Goal: Information Seeking & Learning: Learn about a topic

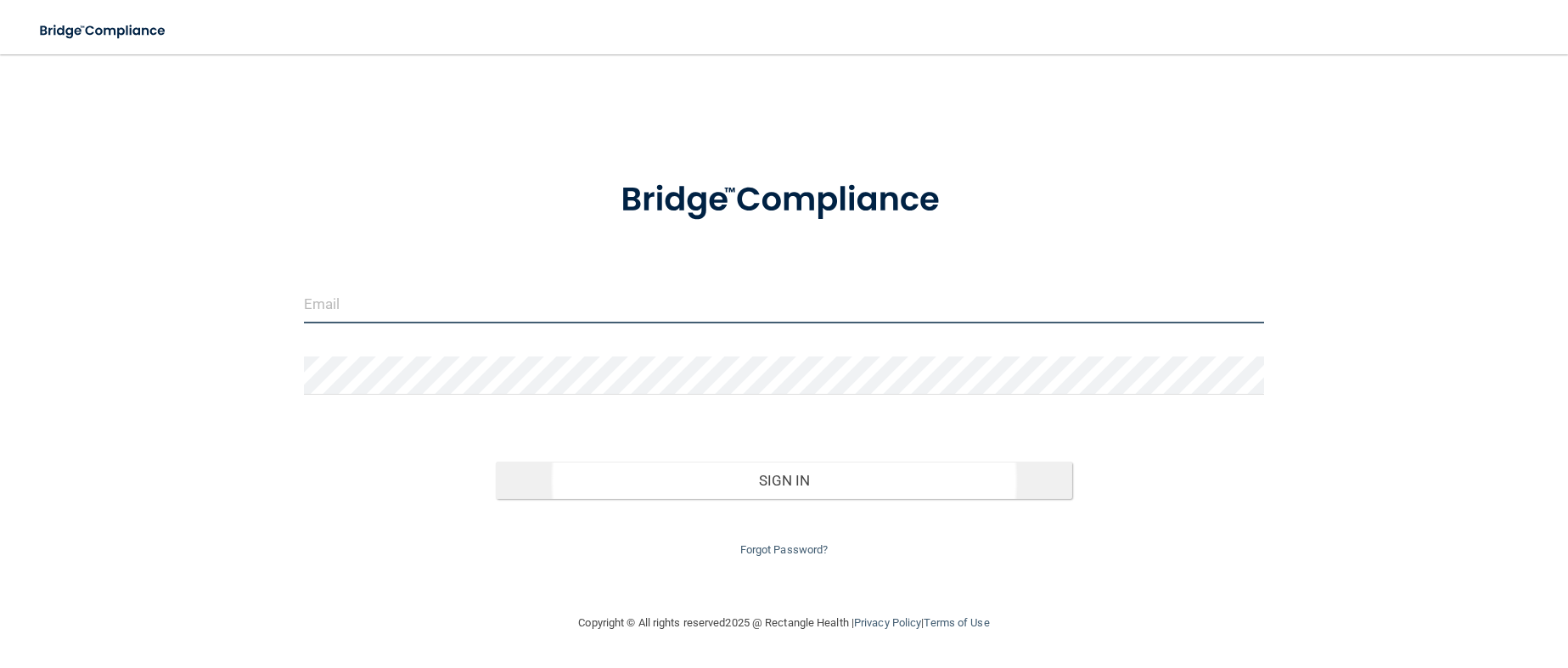
type input "[EMAIL_ADDRESS][DOMAIN_NAME]"
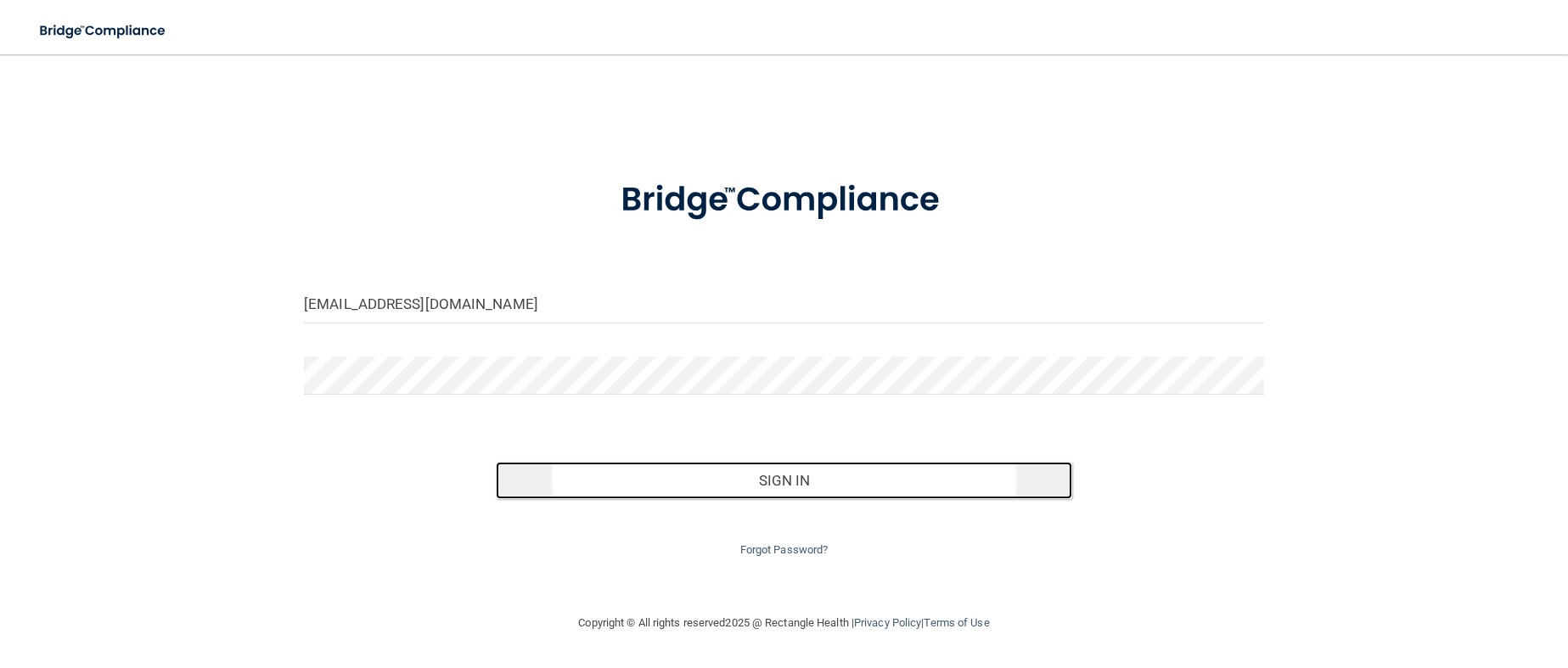
click at [724, 495] on button "Sign In" at bounding box center [784, 481] width 577 height 37
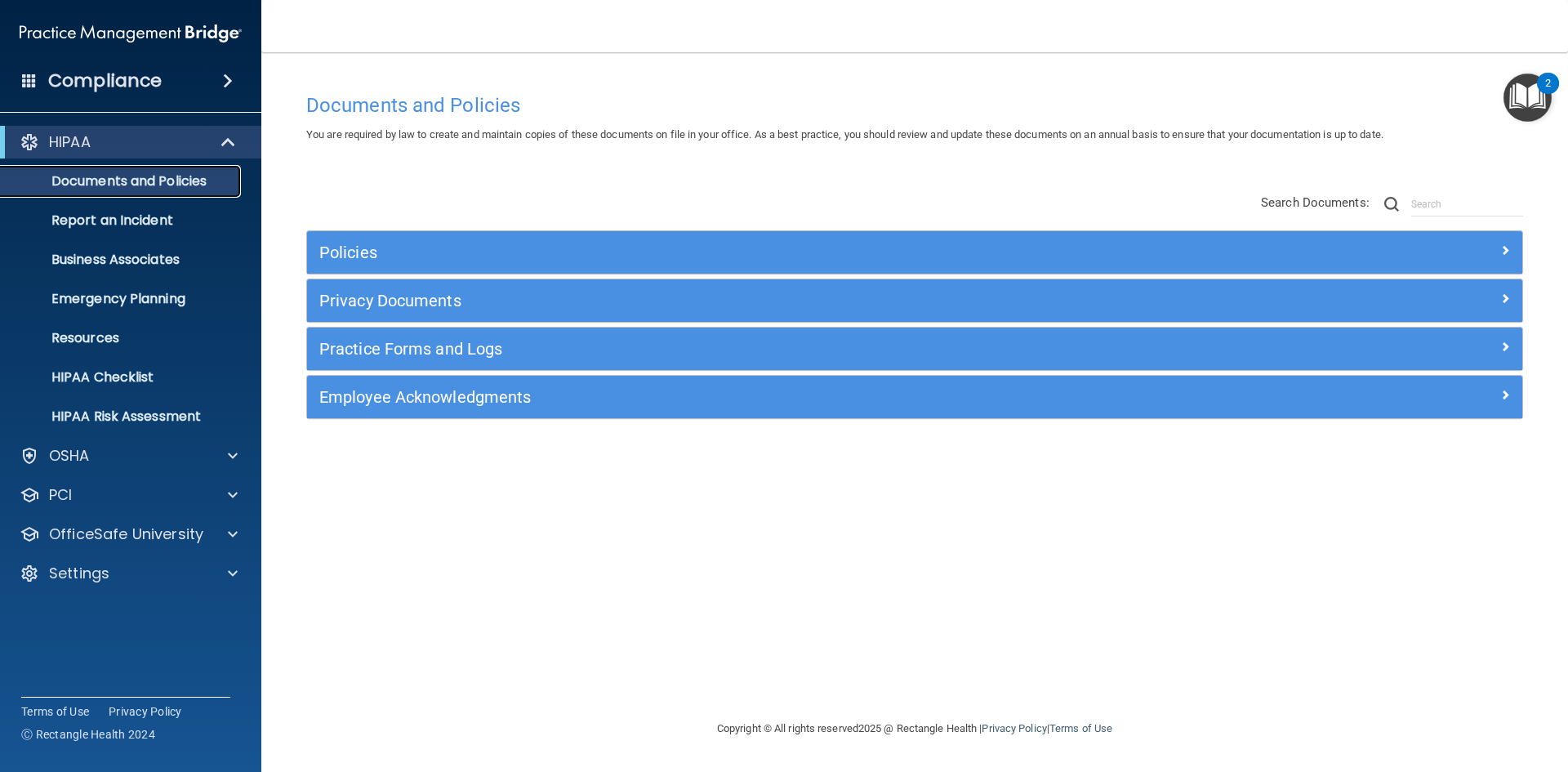
click at [120, 185] on p "Documents and Policies" at bounding box center [122, 182] width 223 height 16
click at [809, 136] on span "You are required by law to create and maintain copies of these documents on fil…" at bounding box center [845, 134] width 1078 height 13
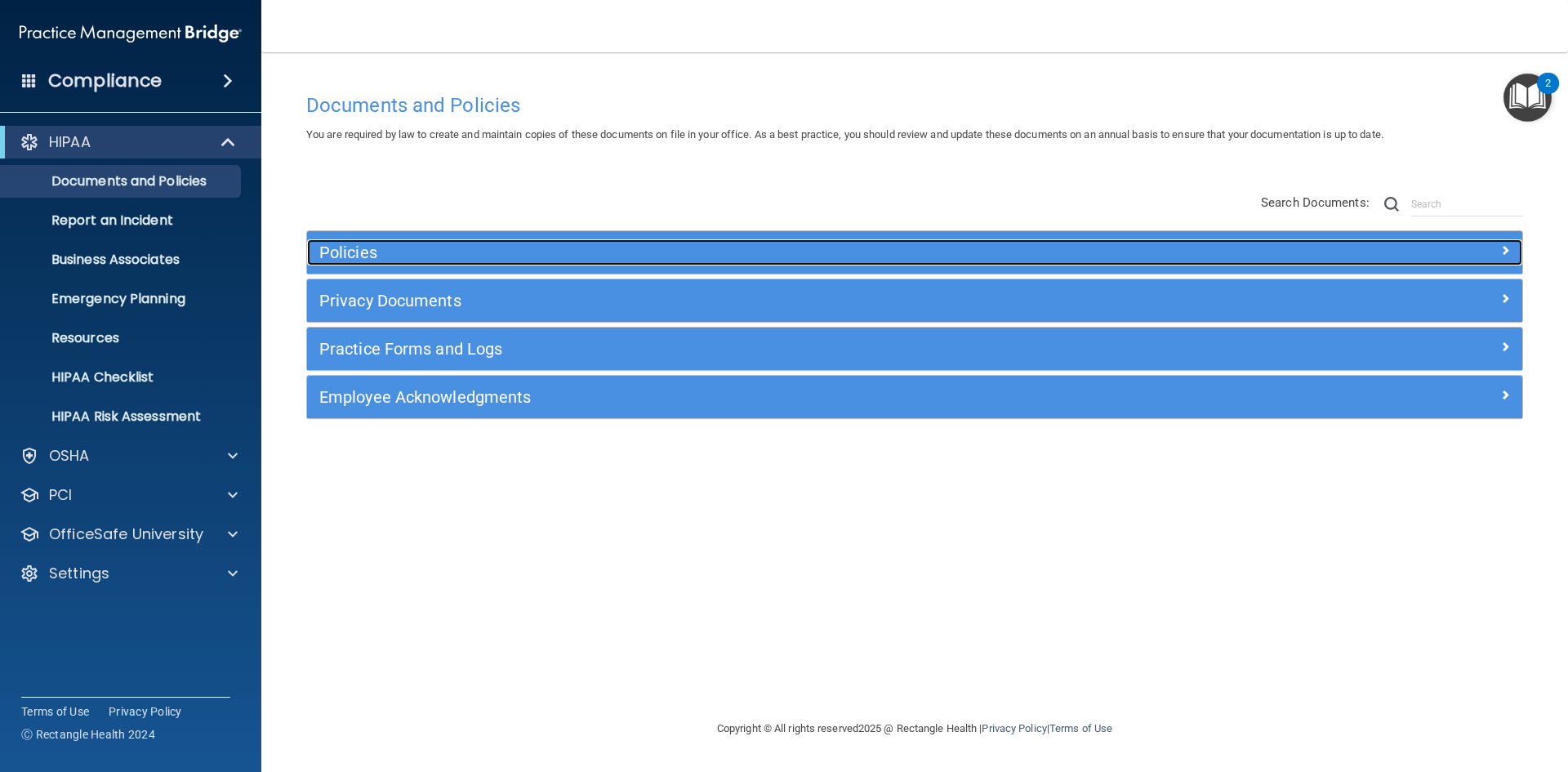
click at [318, 259] on div "Policies" at bounding box center [763, 251] width 912 height 26
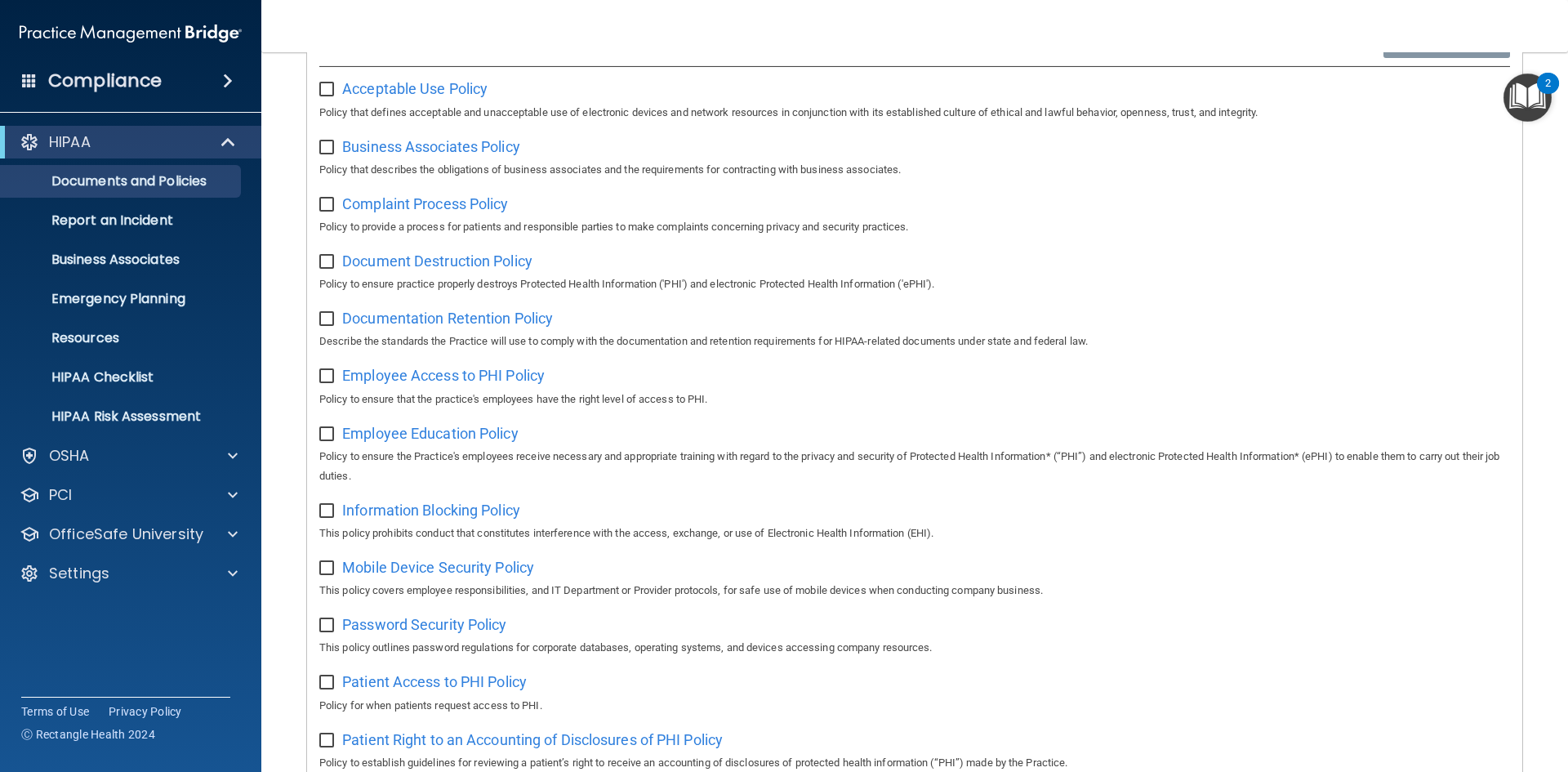
scroll to position [408, 0]
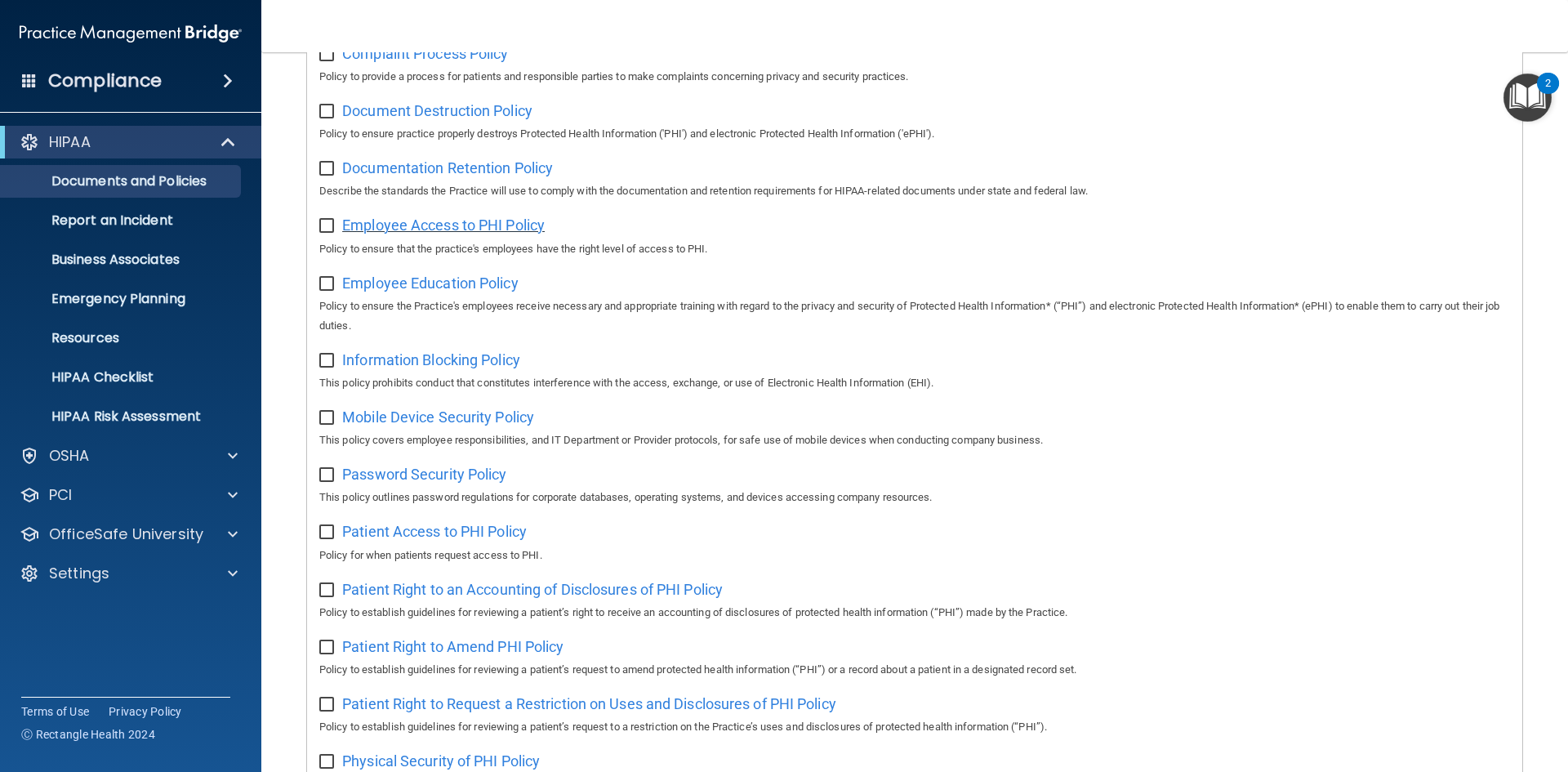
click at [449, 224] on span "Employee Access to PHI Policy" at bounding box center [443, 225] width 202 height 17
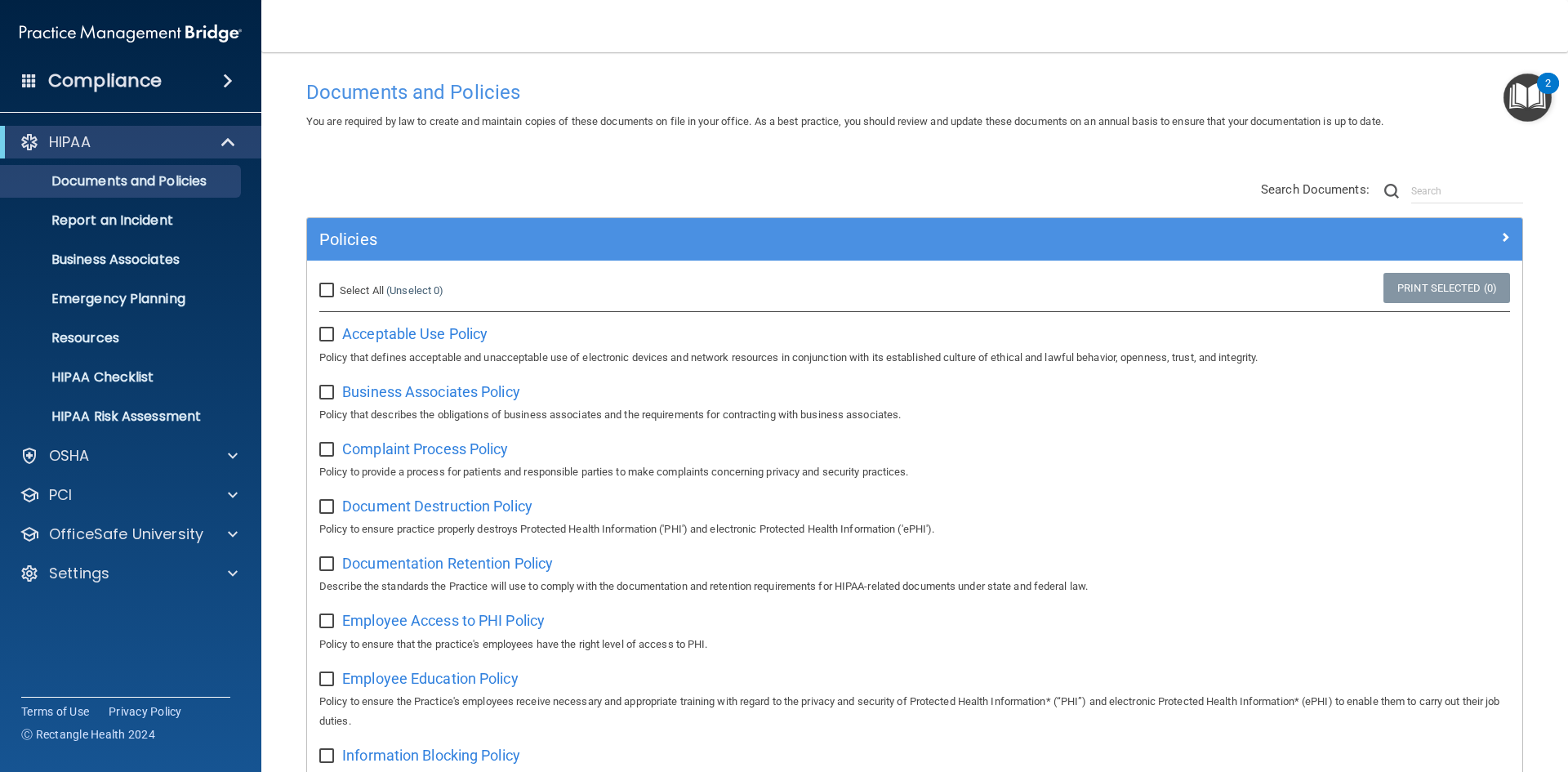
scroll to position [0, 0]
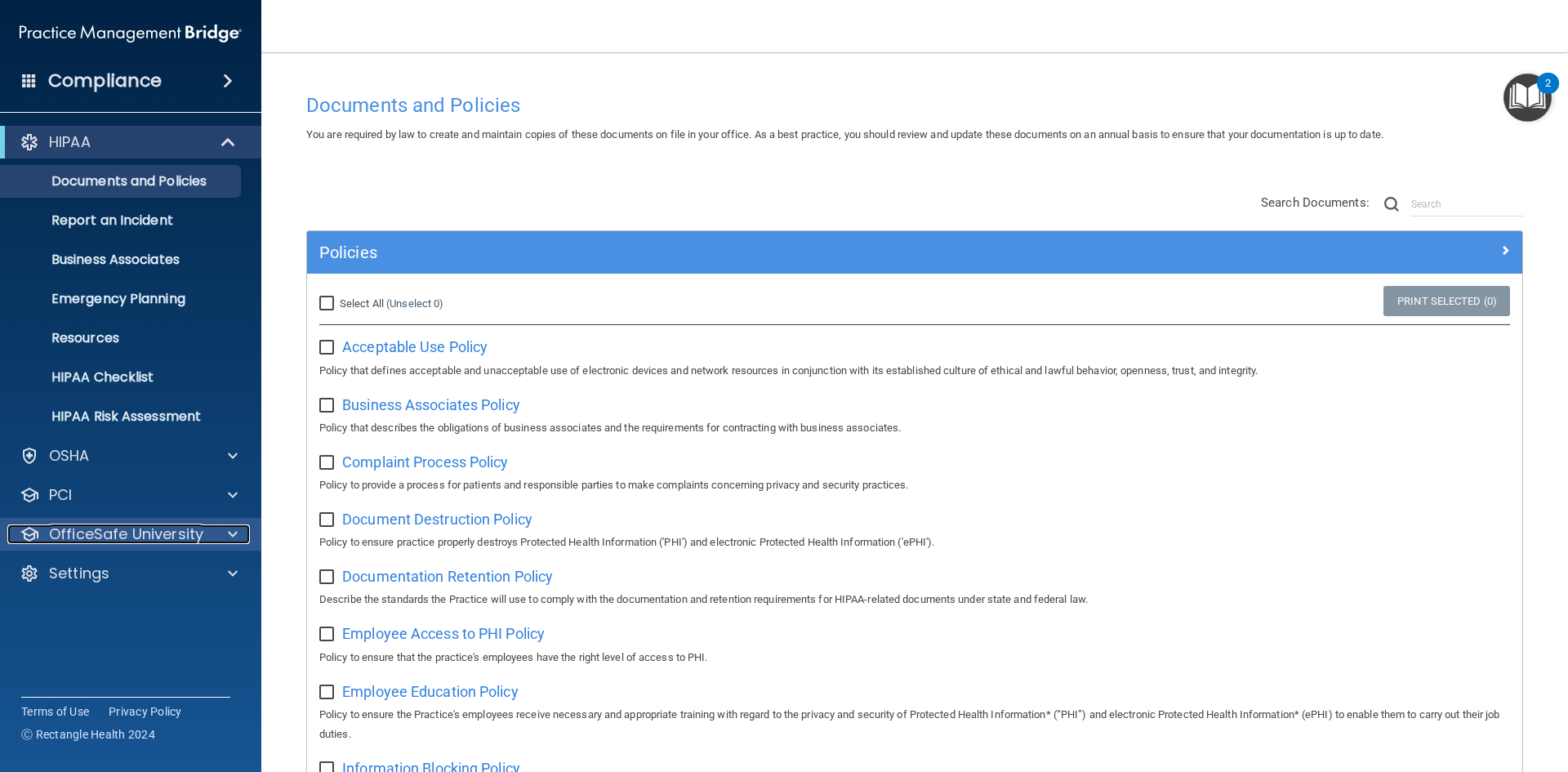
click at [185, 540] on p "OfficeSafe University" at bounding box center [126, 534] width 155 height 20
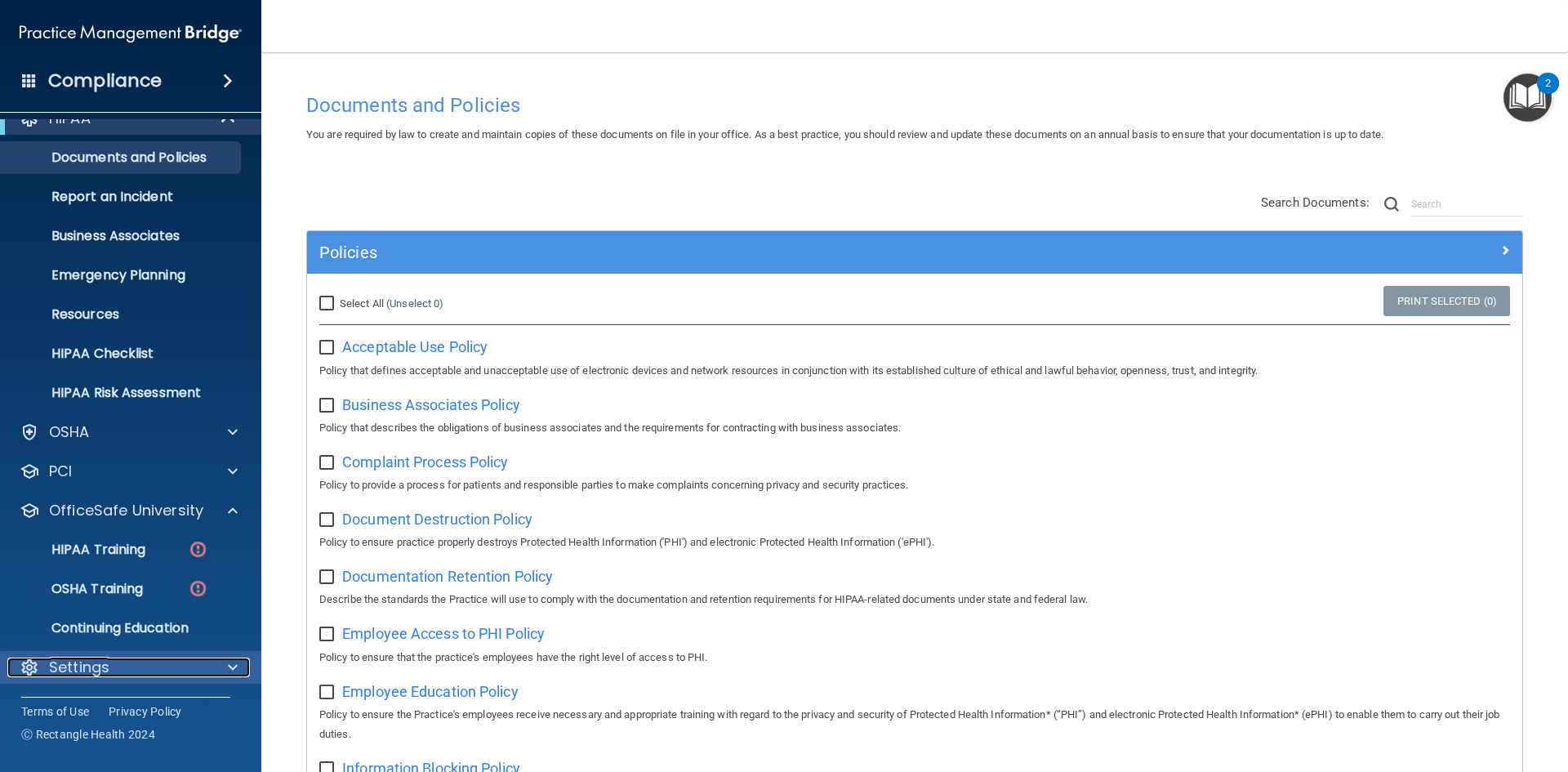
click at [125, 641] on div "Settings" at bounding box center [108, 667] width 202 height 20
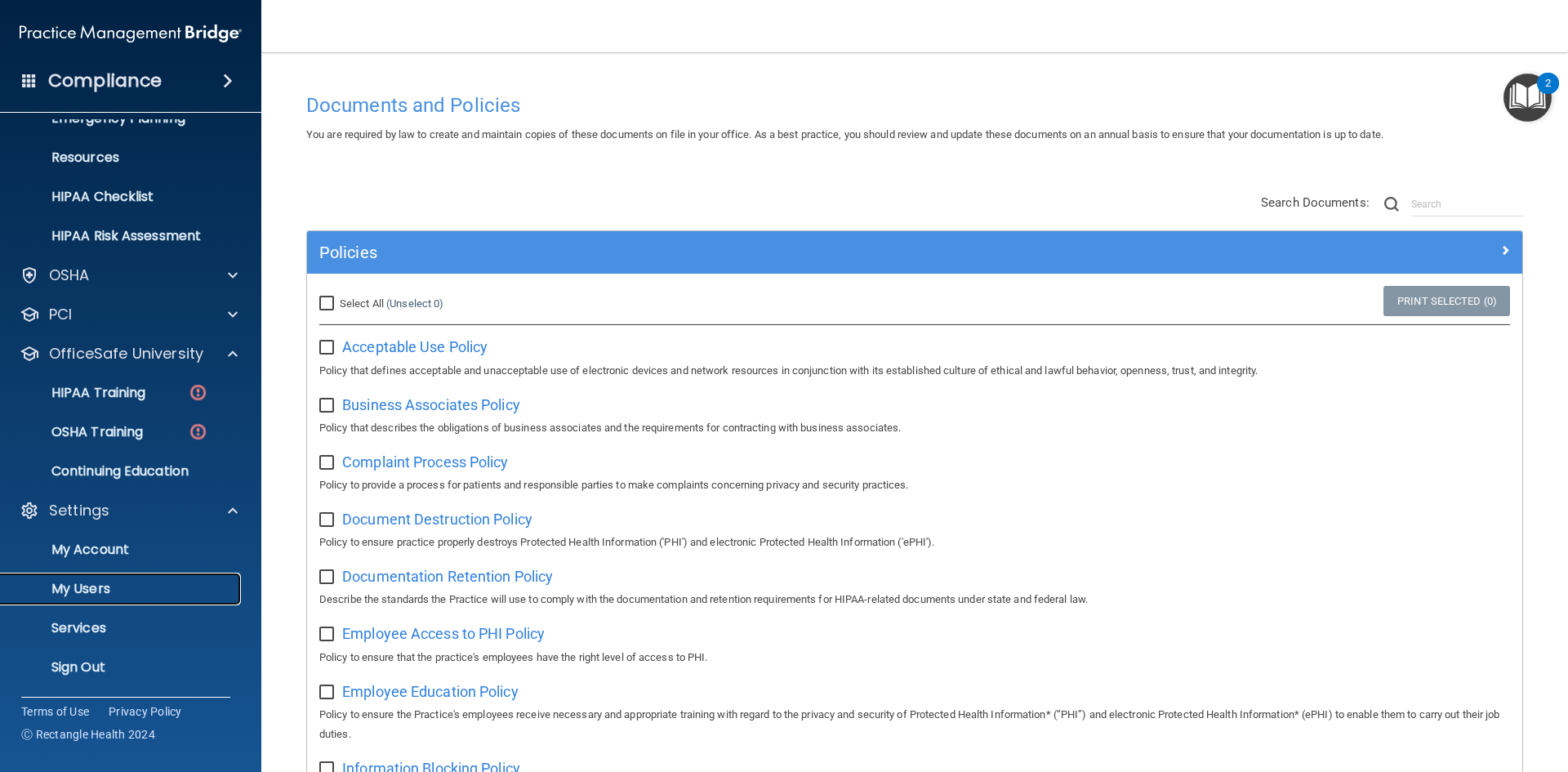
click at [147, 598] on link "My Users" at bounding box center [113, 589] width 258 height 33
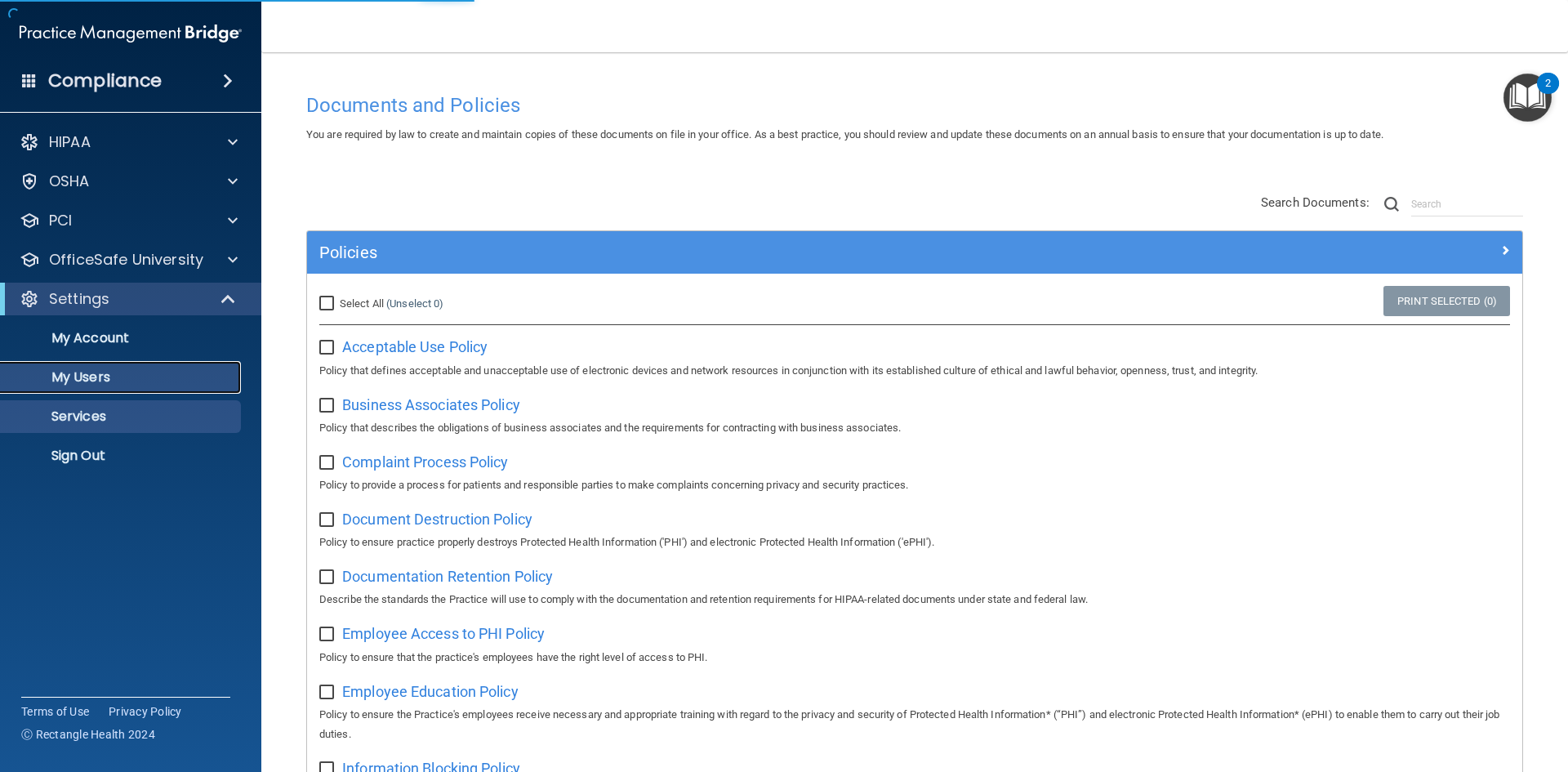
select select "20"
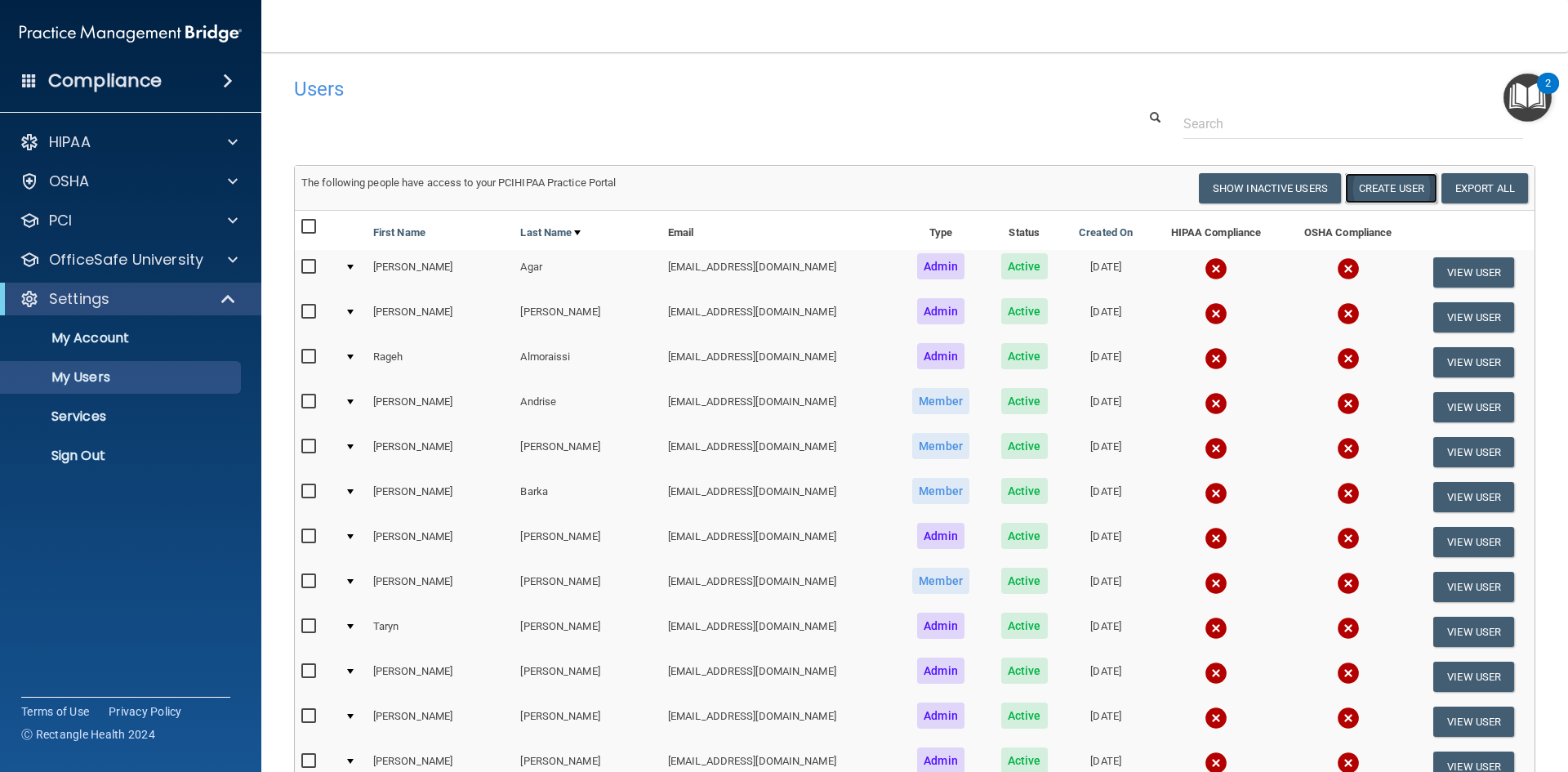
click at [1361, 195] on button "Create User" at bounding box center [1391, 189] width 92 height 30
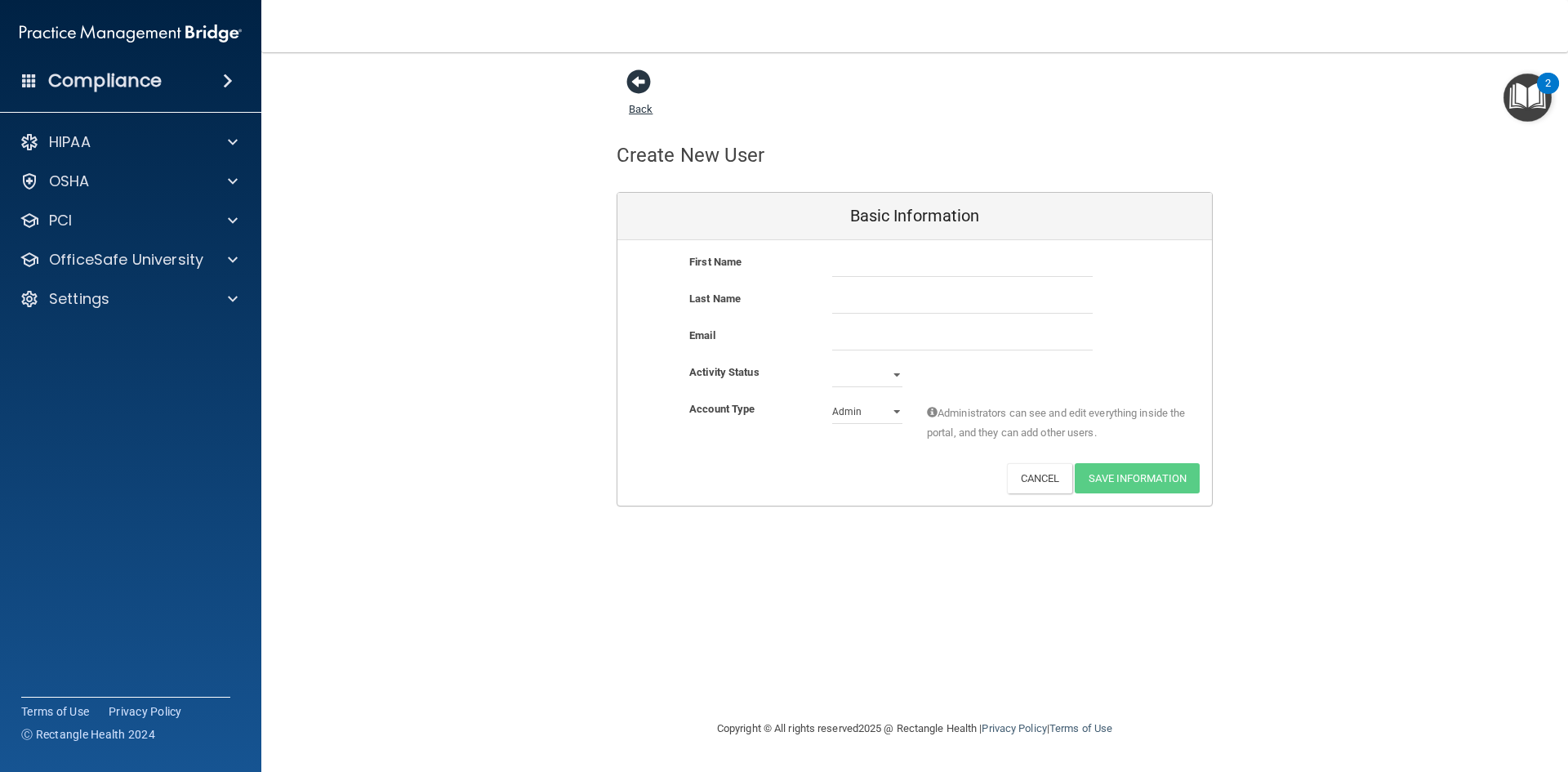
click at [644, 112] on link "Back" at bounding box center [641, 99] width 23 height 32
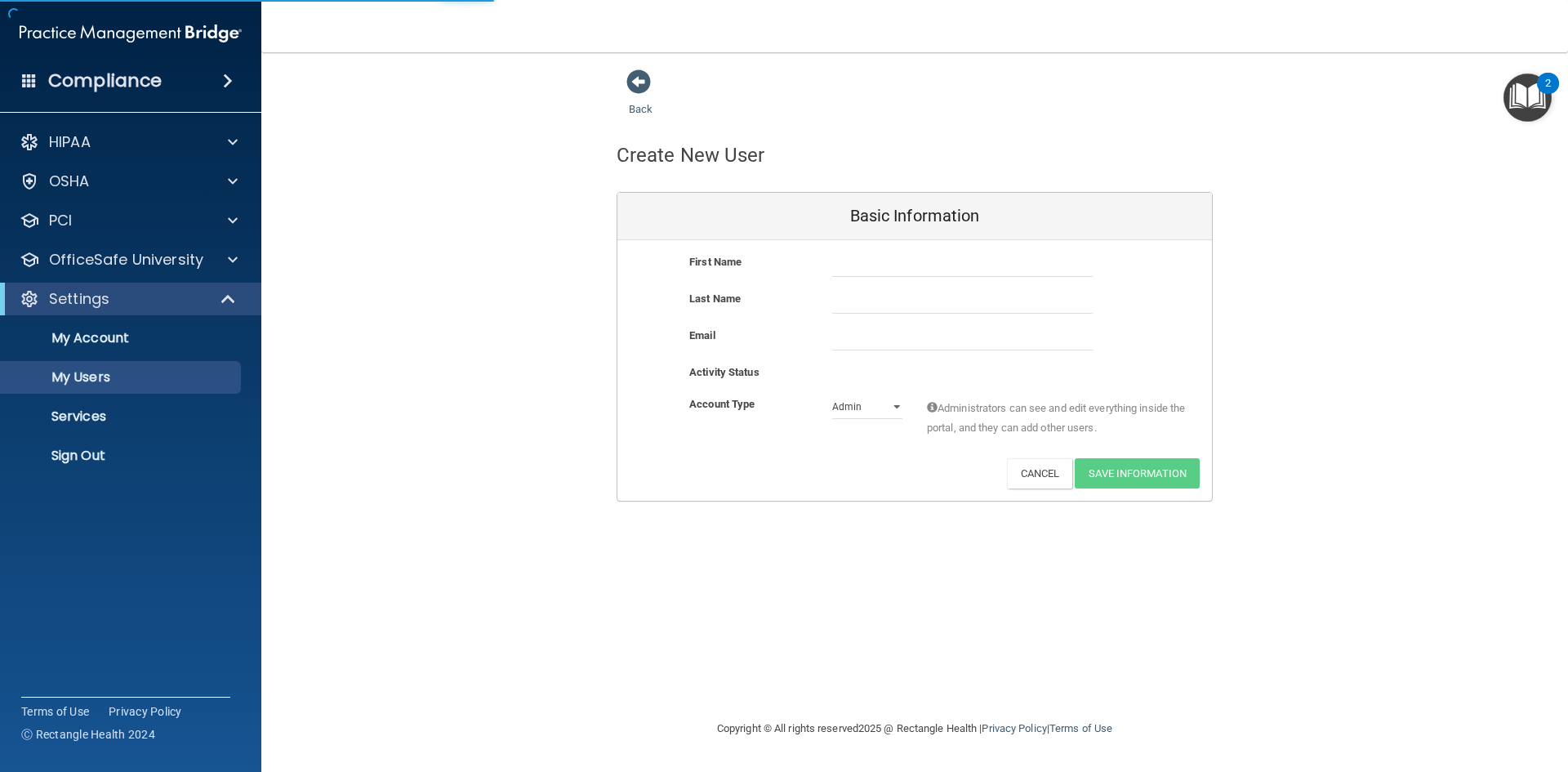
select select "20"
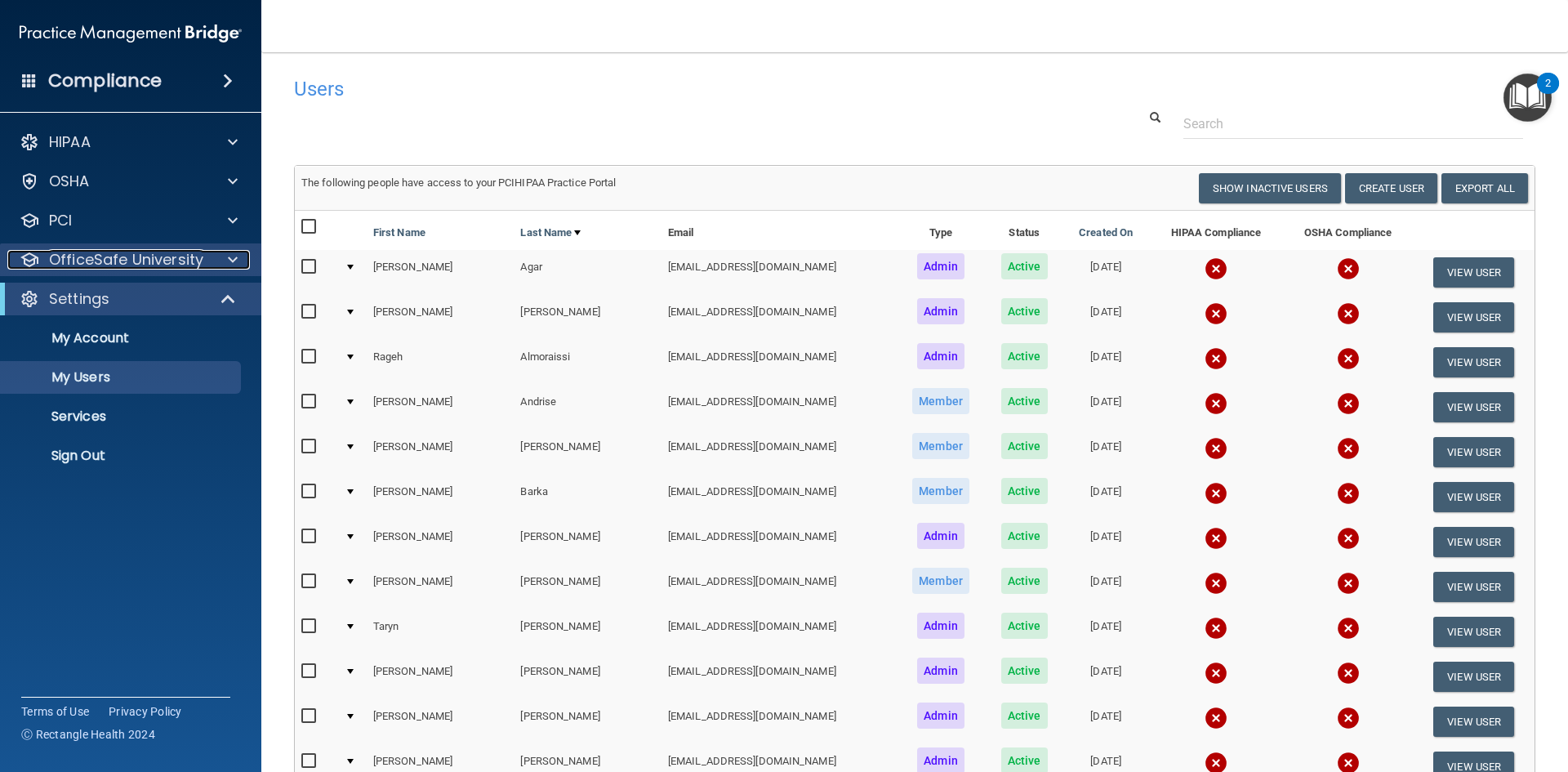
click at [229, 259] on span at bounding box center [233, 259] width 10 height 20
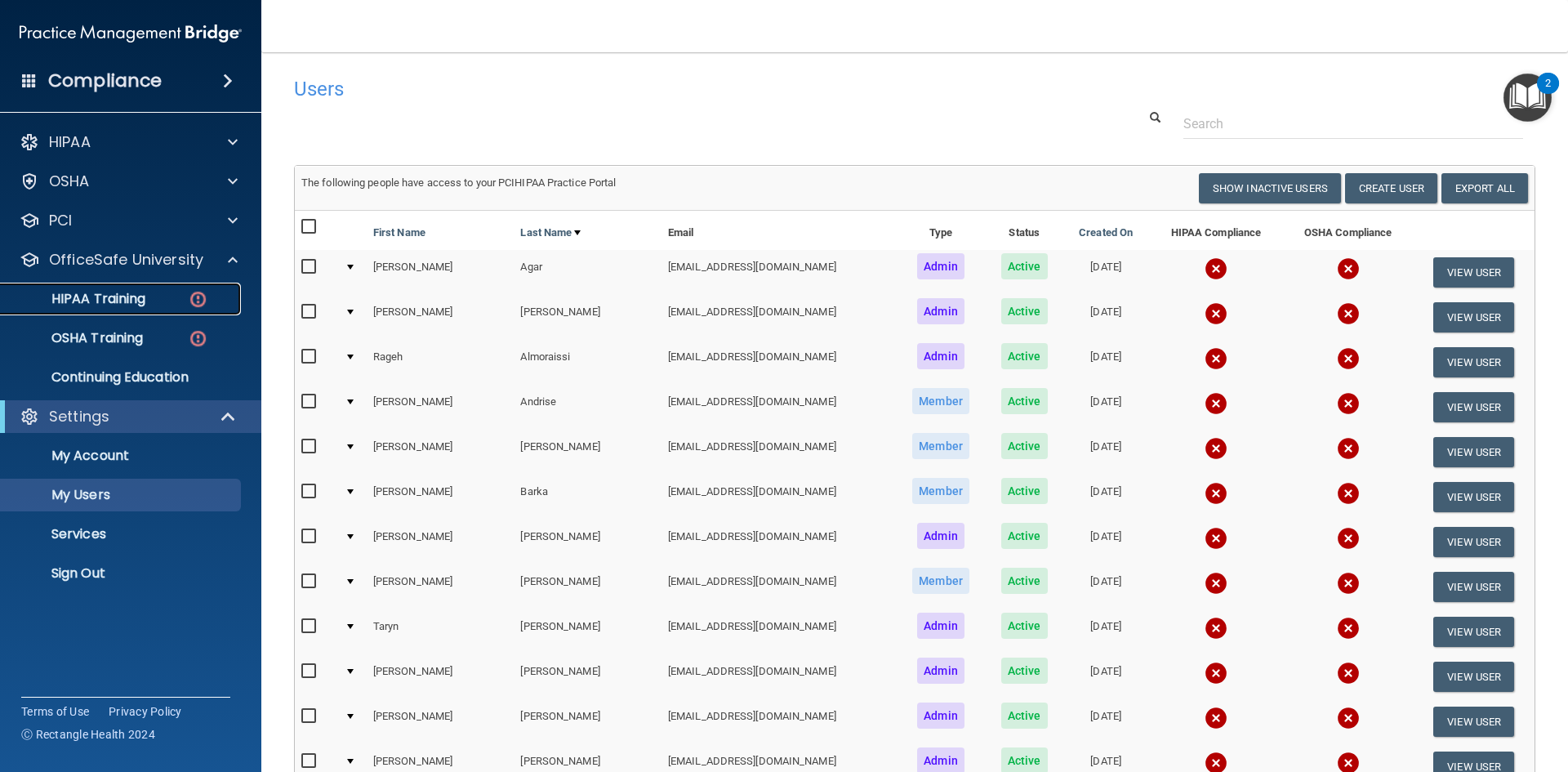
click at [159, 303] on div "HIPAA Training" at bounding box center [122, 299] width 223 height 16
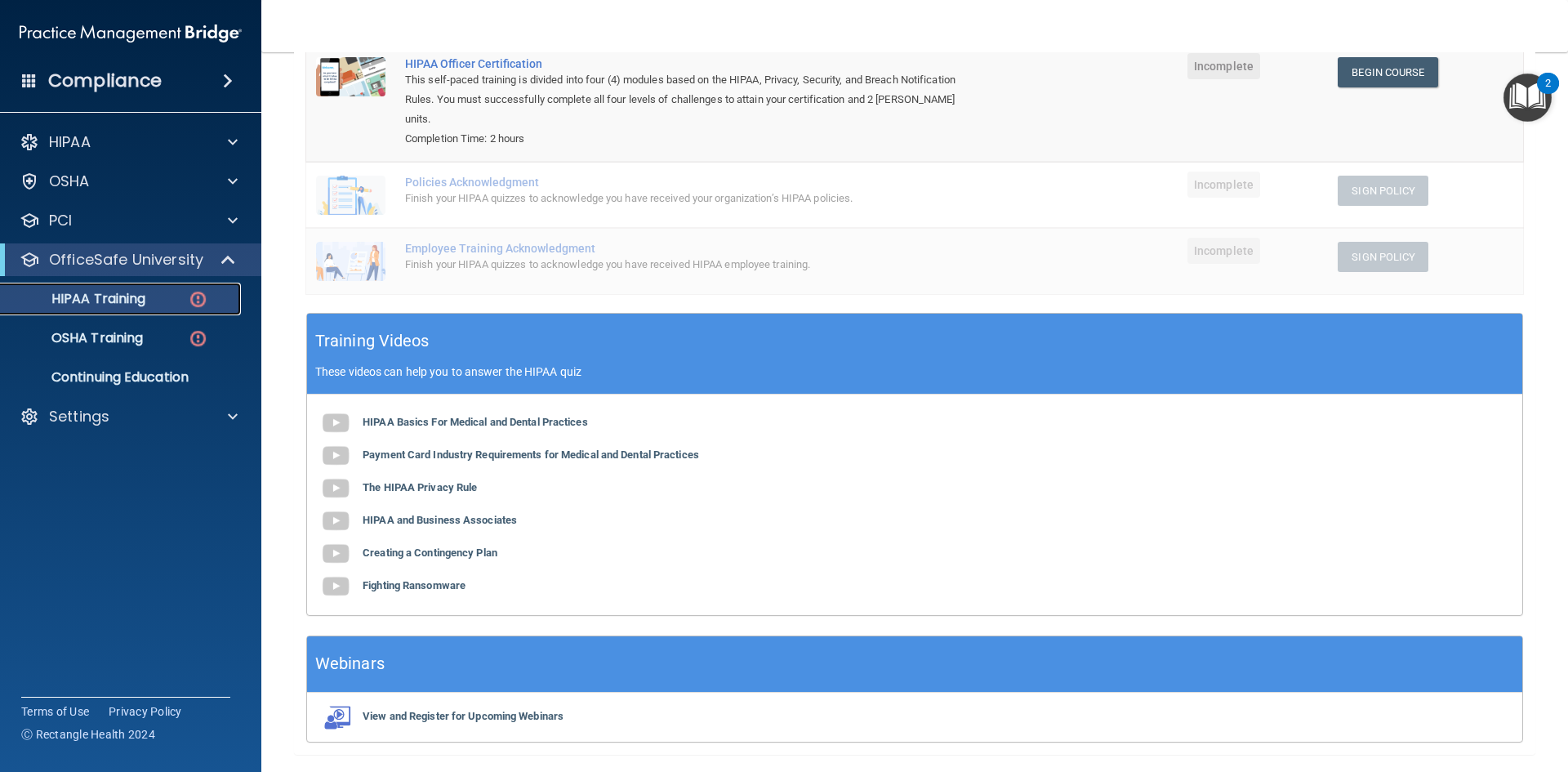
scroll to position [245, 0]
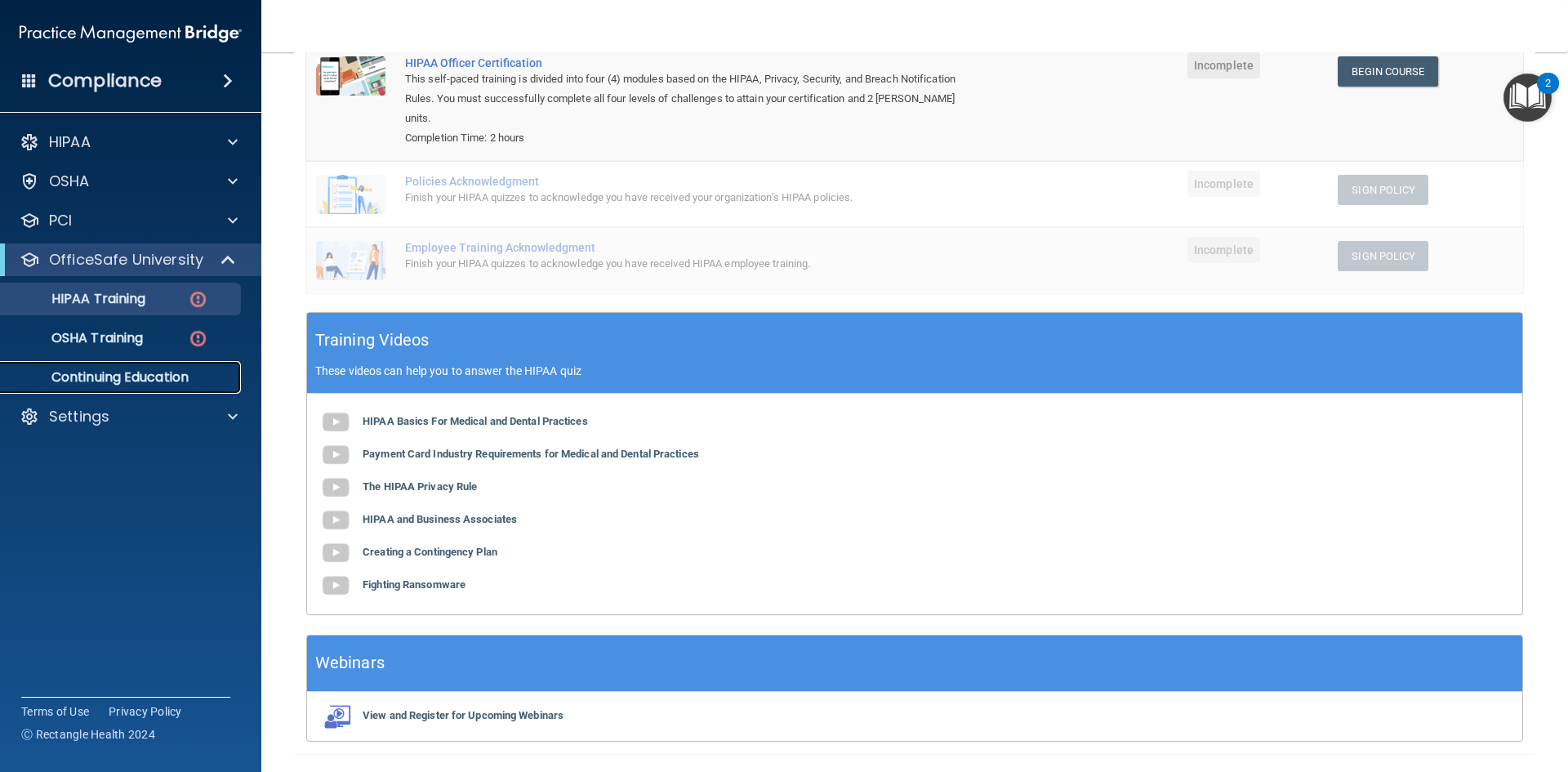
click at [160, 376] on p "Continuing Education" at bounding box center [122, 378] width 223 height 16
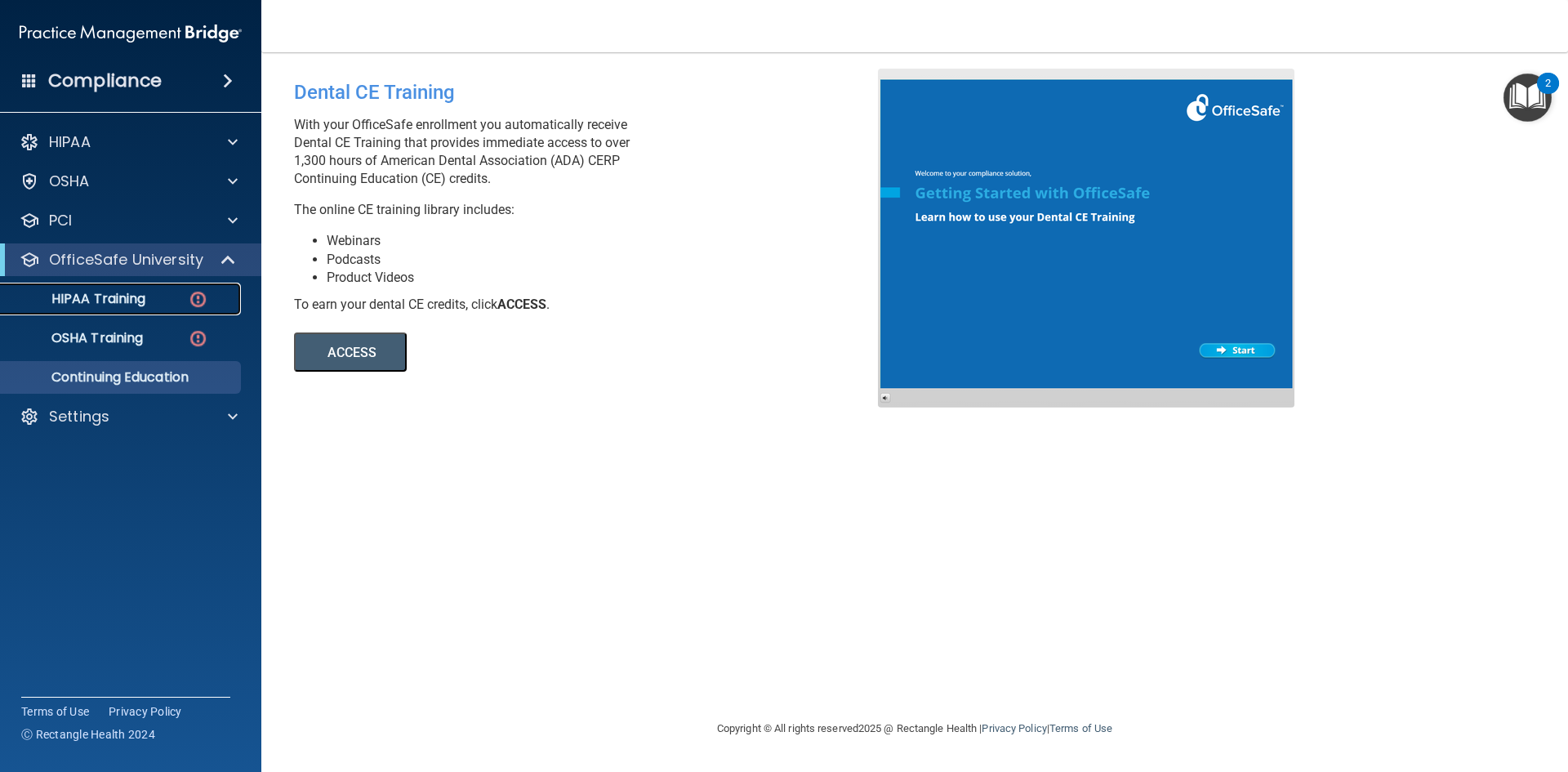
click at [125, 295] on p "HIPAA Training" at bounding box center [78, 299] width 135 height 16
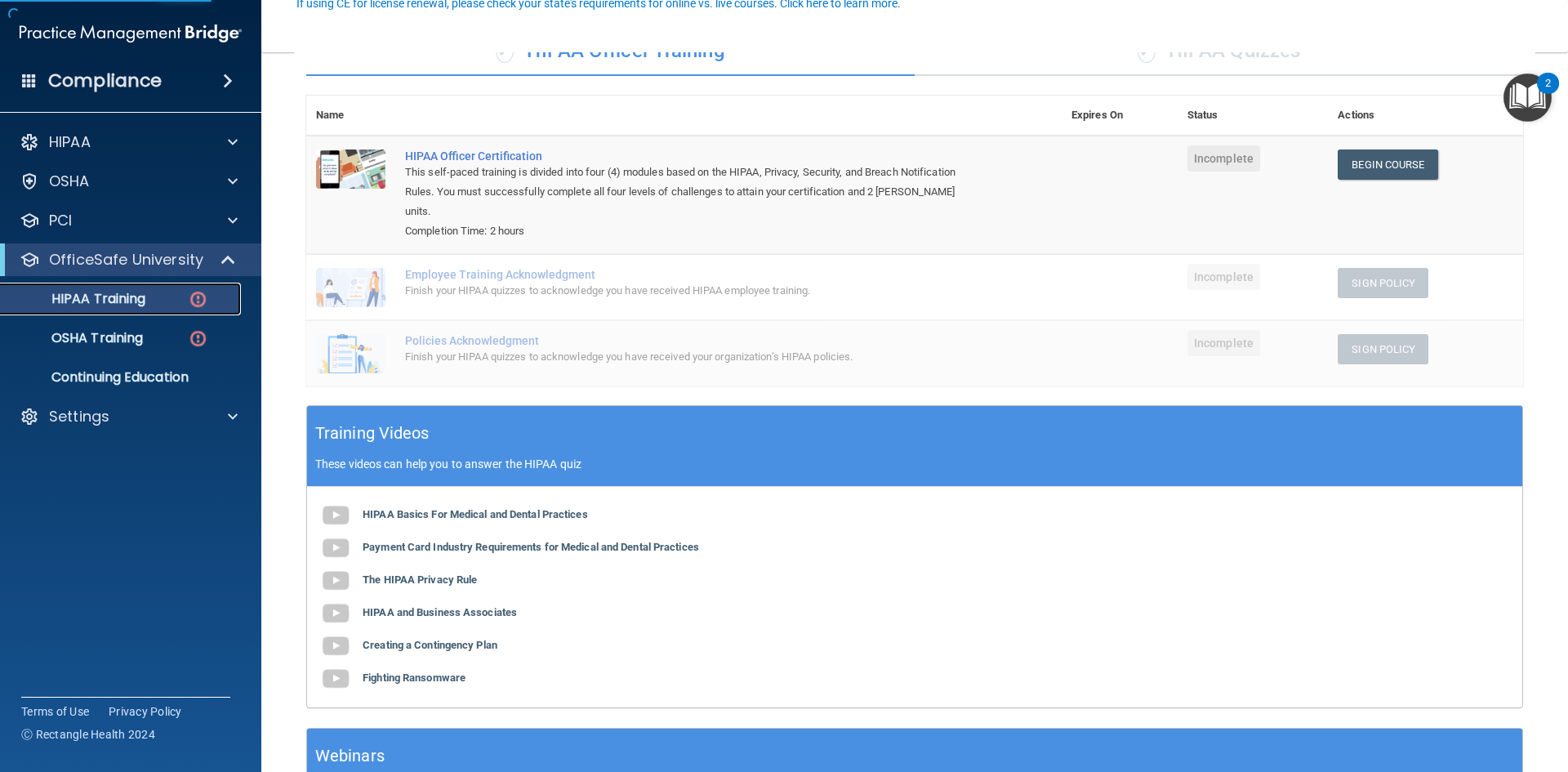
scroll to position [164, 0]
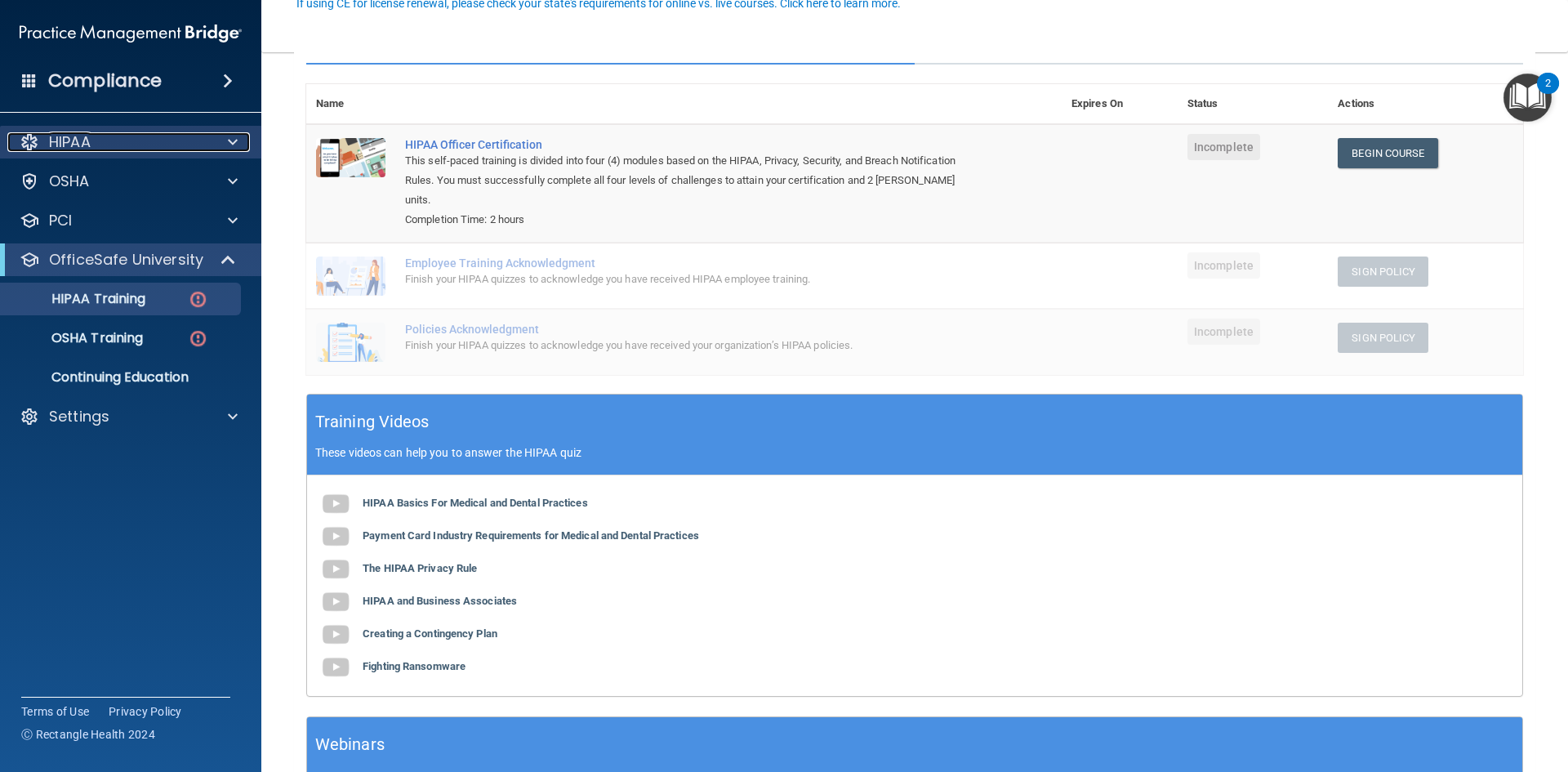
click at [231, 144] on span at bounding box center [233, 142] width 10 height 20
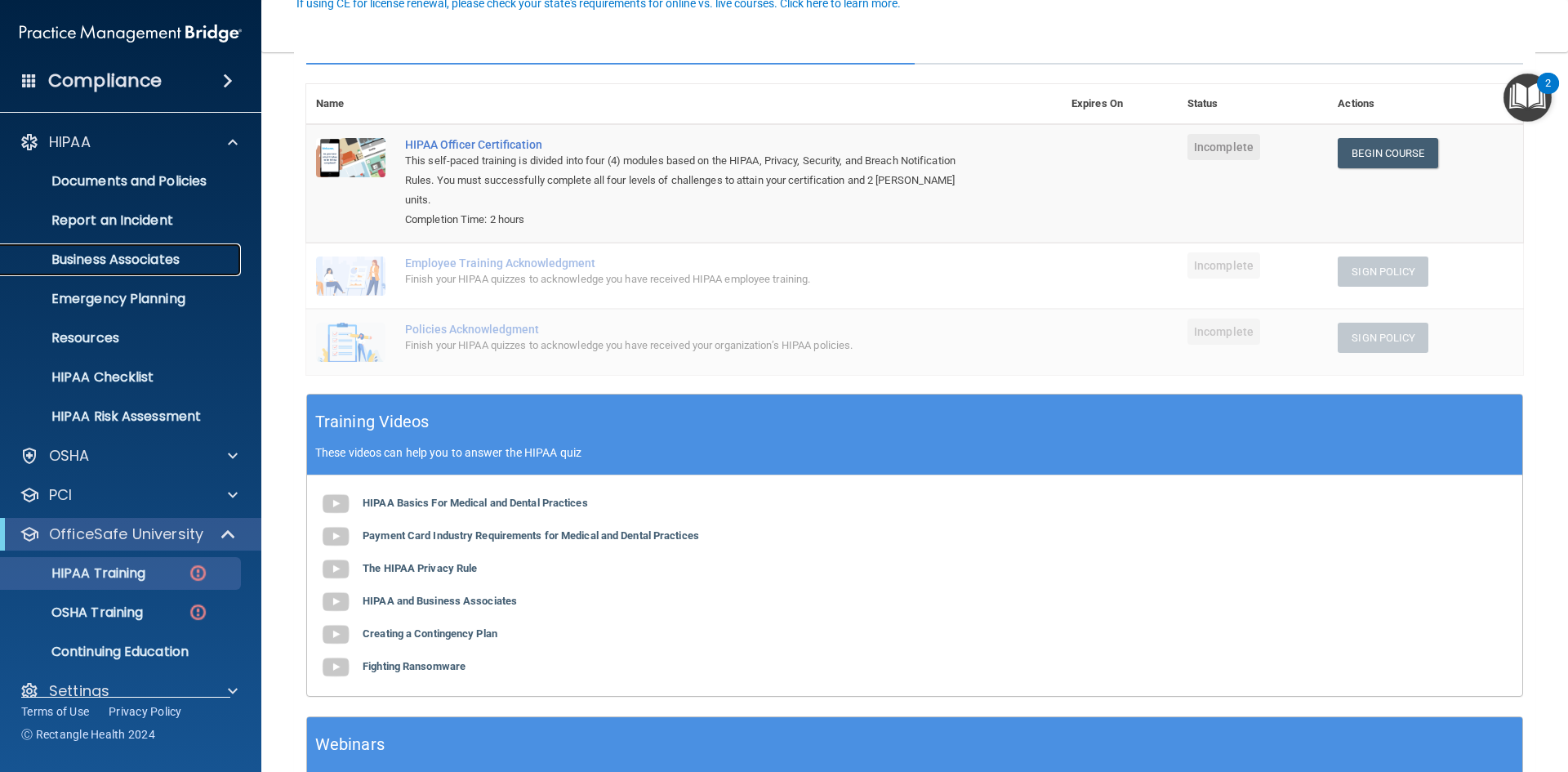
click at [190, 263] on p "Business Associates" at bounding box center [122, 259] width 223 height 16
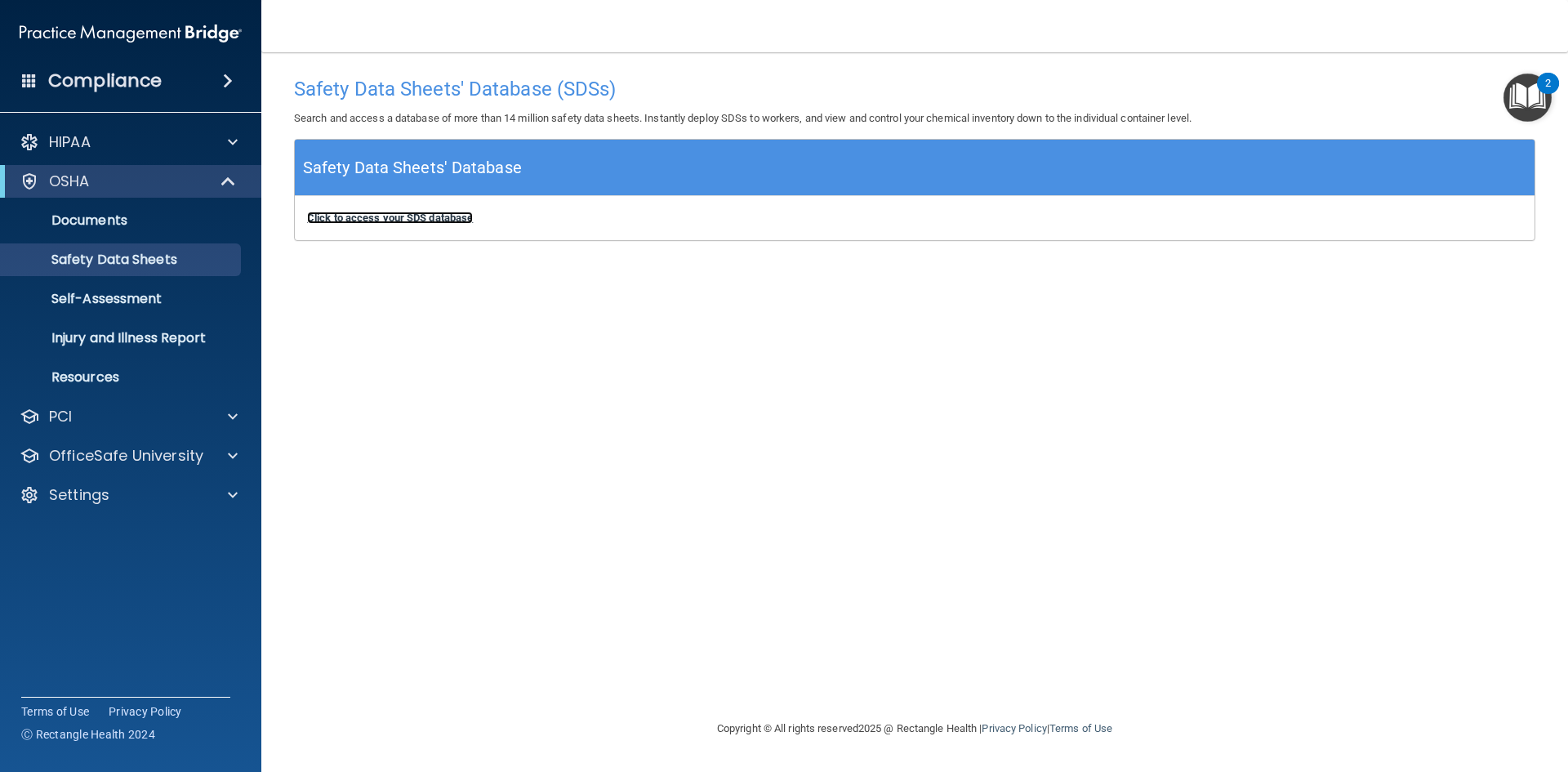
click at [456, 222] on b "Click to access your SDS database" at bounding box center [389, 217] width 166 height 13
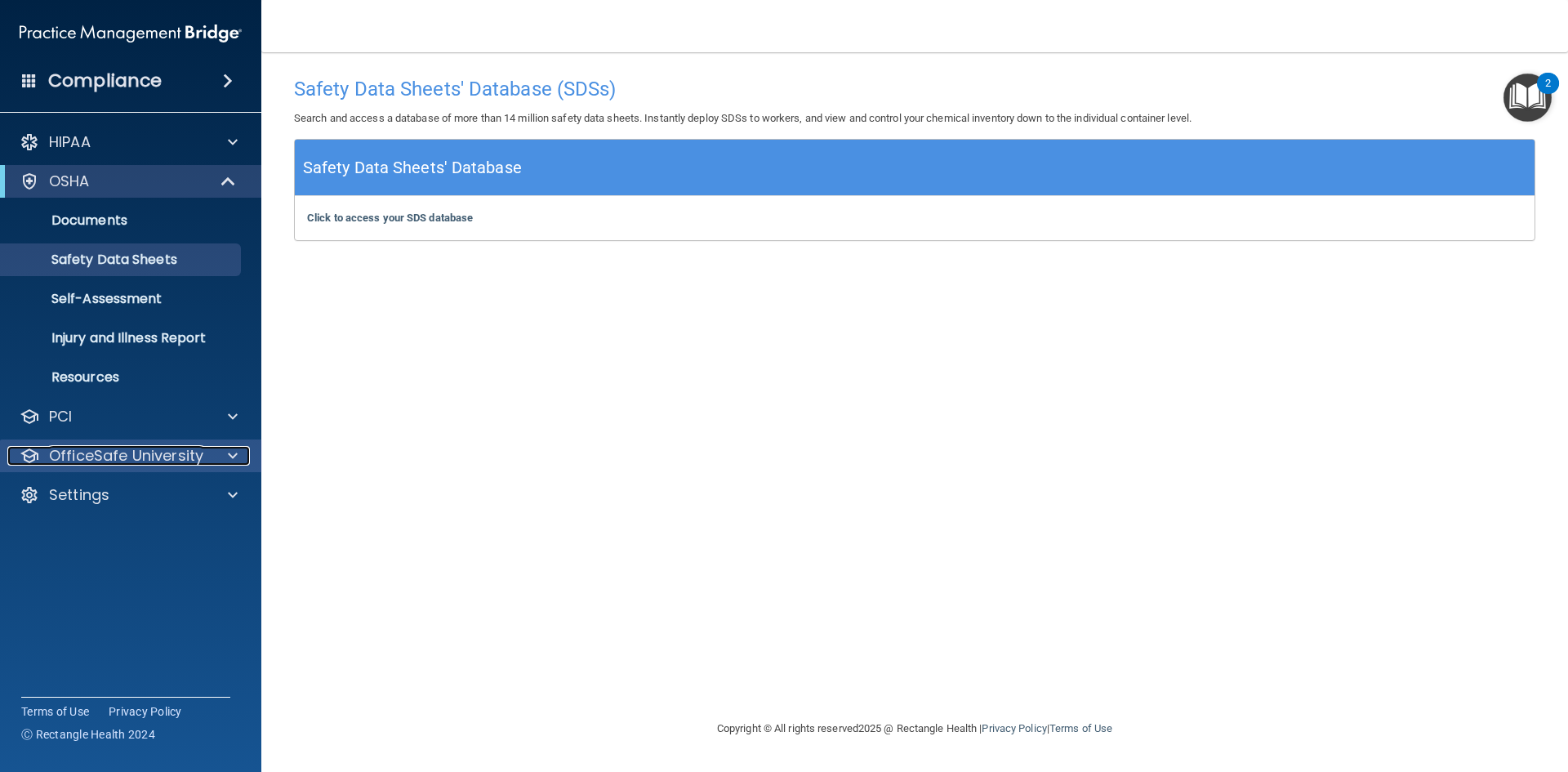
click at [226, 452] on div at bounding box center [231, 455] width 41 height 20
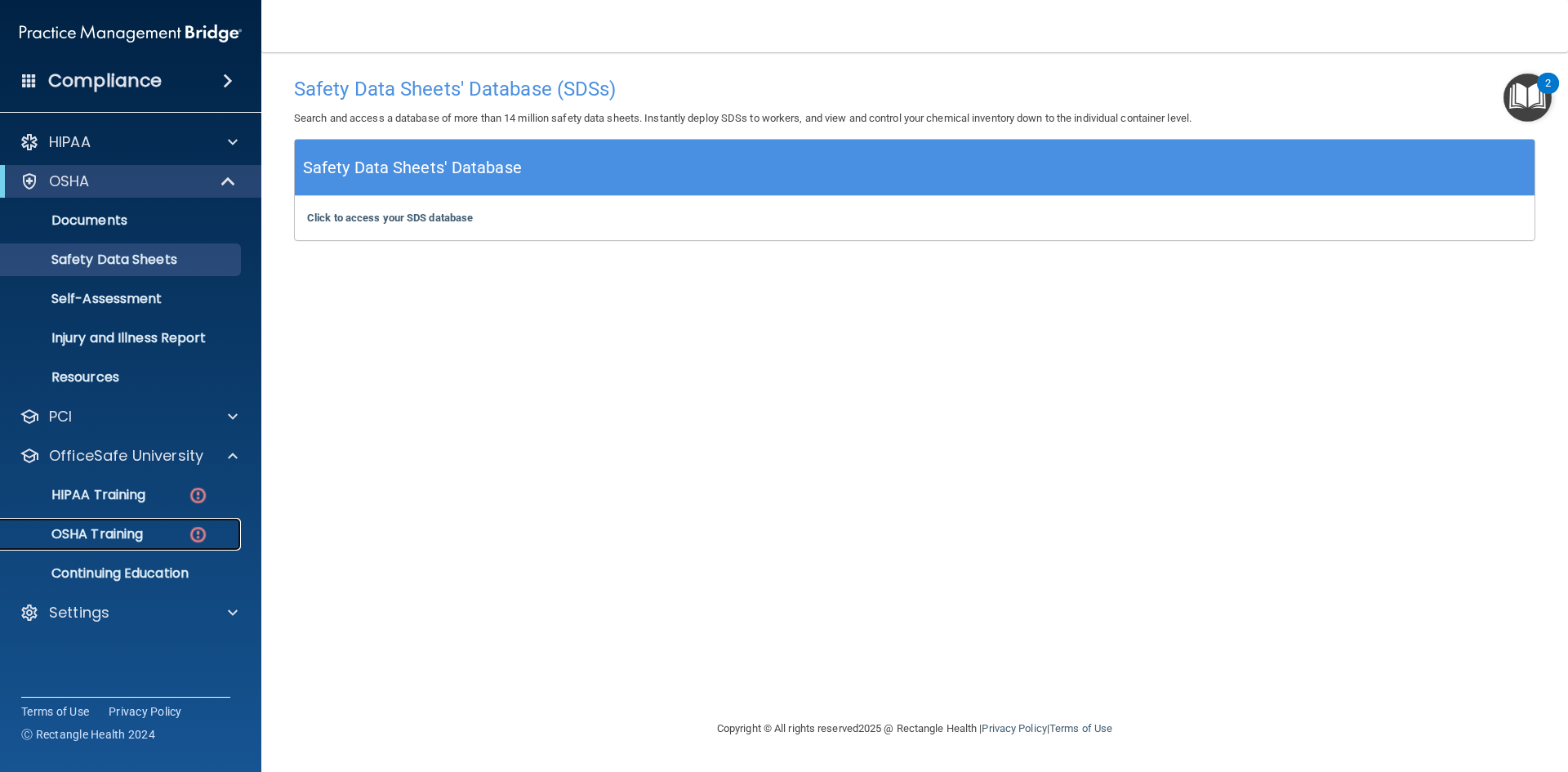
click at [121, 530] on p "OSHA Training" at bounding box center [77, 534] width 132 height 16
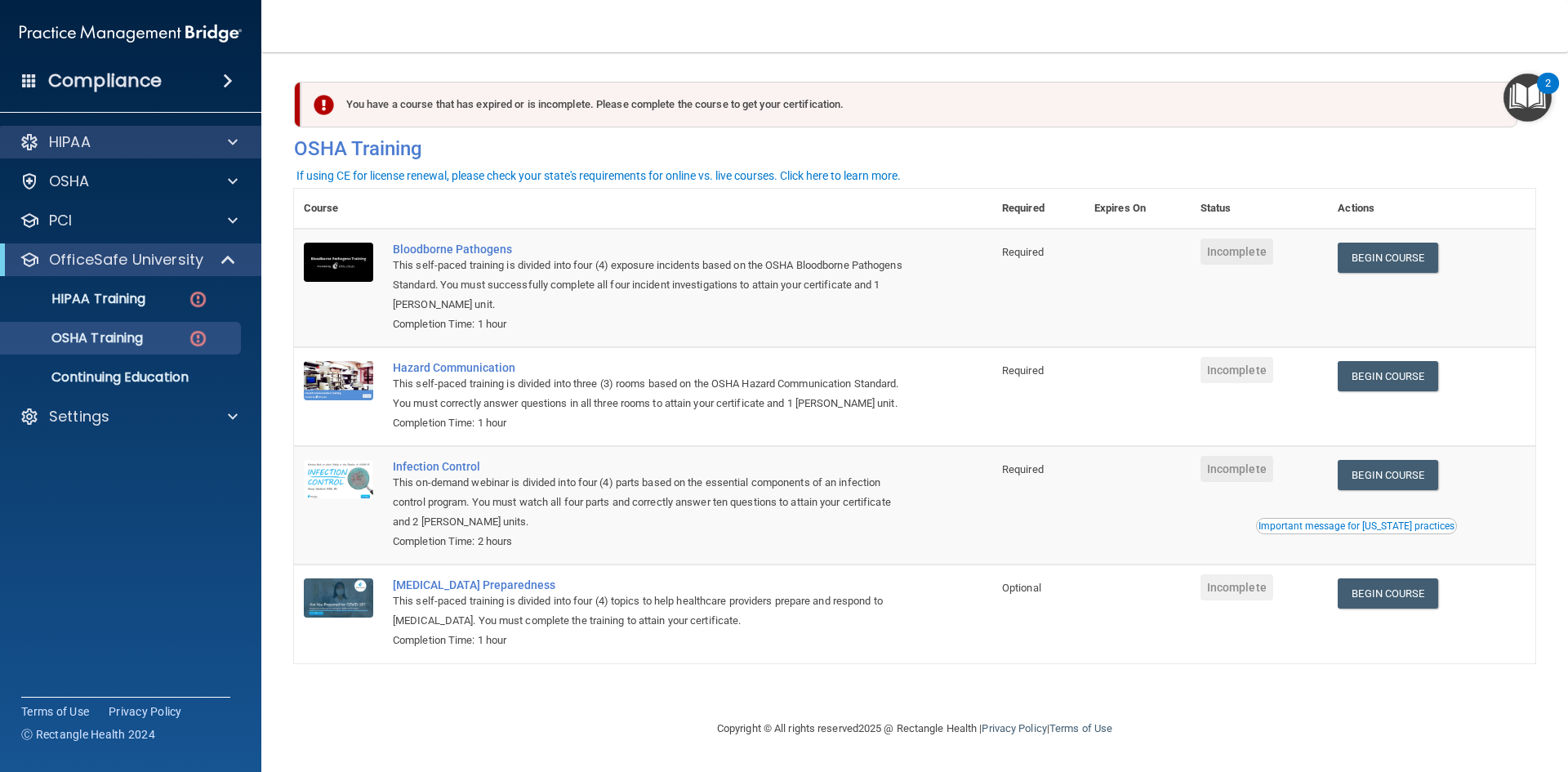
click at [153, 153] on div "HIPAA" at bounding box center [131, 142] width 262 height 33
click at [233, 145] on span at bounding box center [233, 142] width 10 height 20
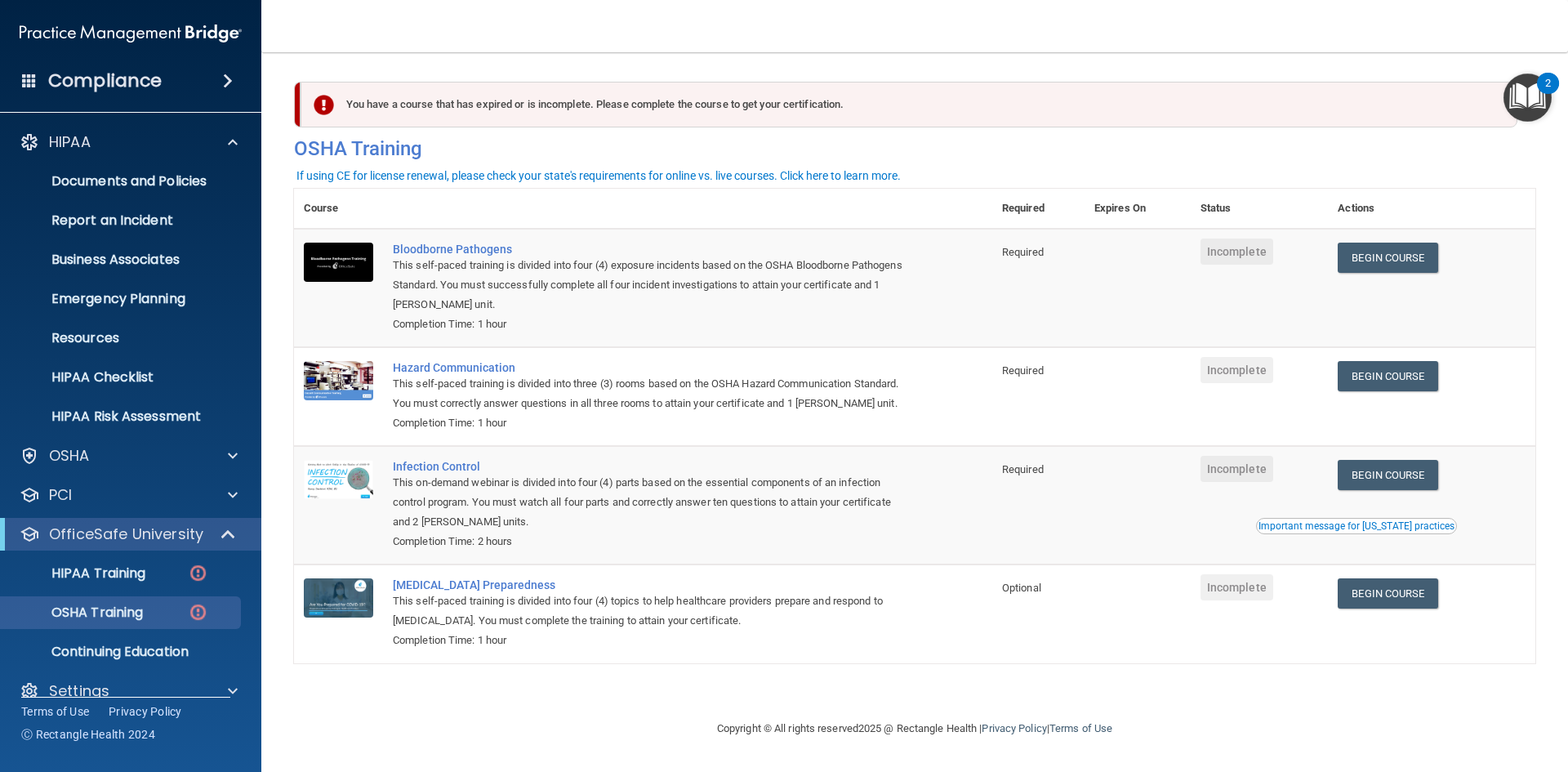
click at [1322, 759] on main "You have a course that has expired or is incomplete. Please complete the course…" at bounding box center [915, 411] width 1307 height 719
drag, startPoint x: 394, startPoint y: 94, endPoint x: 589, endPoint y: 103, distance: 195.2
click at [589, 103] on div "You have a course that has expired or is incomplete. Please complete the course…" at bounding box center [909, 104] width 1217 height 46
click at [590, 105] on div "You have a course that has expired or is incomplete. Please complete the course…" at bounding box center [909, 104] width 1217 height 46
click at [318, 115] on img at bounding box center [323, 105] width 21 height 21
